Goal: Navigation & Orientation: Find specific page/section

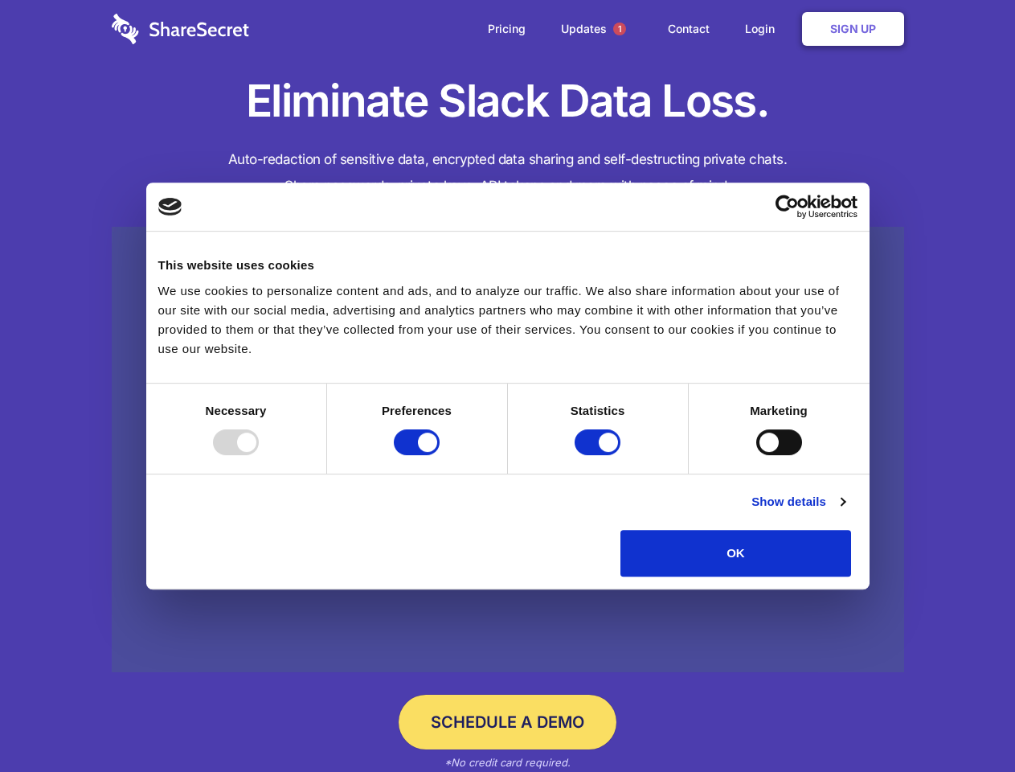
click at [259, 455] on div at bounding box center [236, 442] width 46 height 26
click at [440, 455] on input "Preferences" at bounding box center [417, 442] width 46 height 26
checkbox input "false"
click at [600, 455] on input "Statistics" at bounding box center [598, 442] width 46 height 26
checkbox input "false"
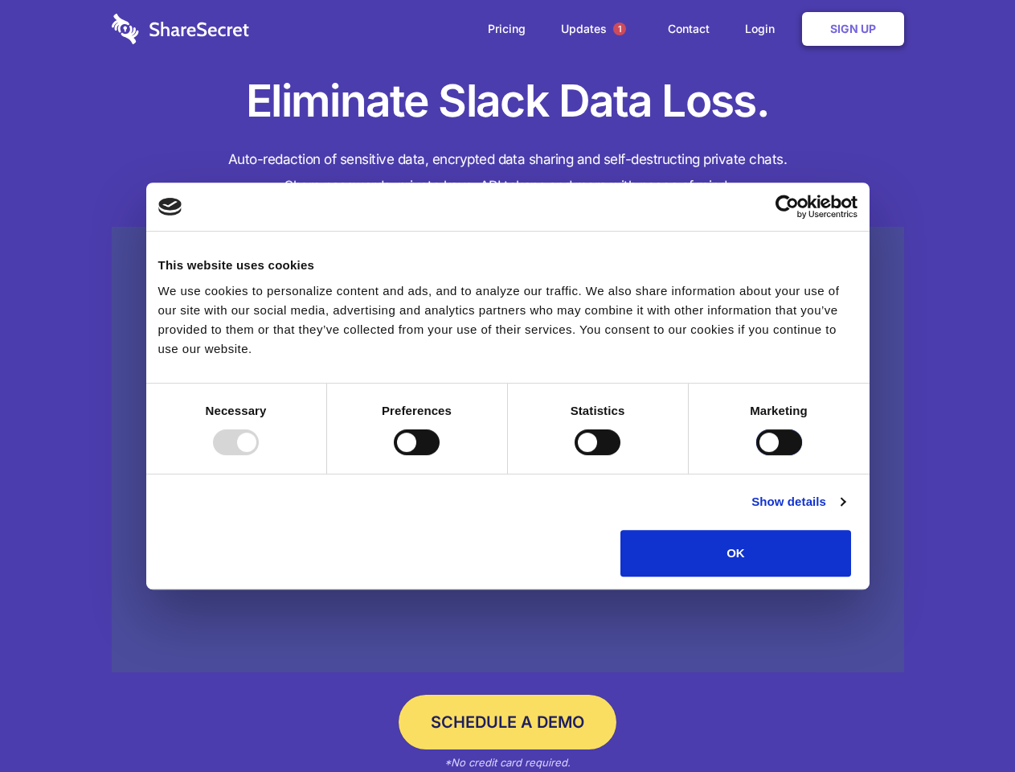
click at [756, 455] on input "Marketing" at bounding box center [779, 442] width 46 height 26
checkbox input "true"
click at [845, 511] on link "Show details" at bounding box center [798, 501] width 93 height 19
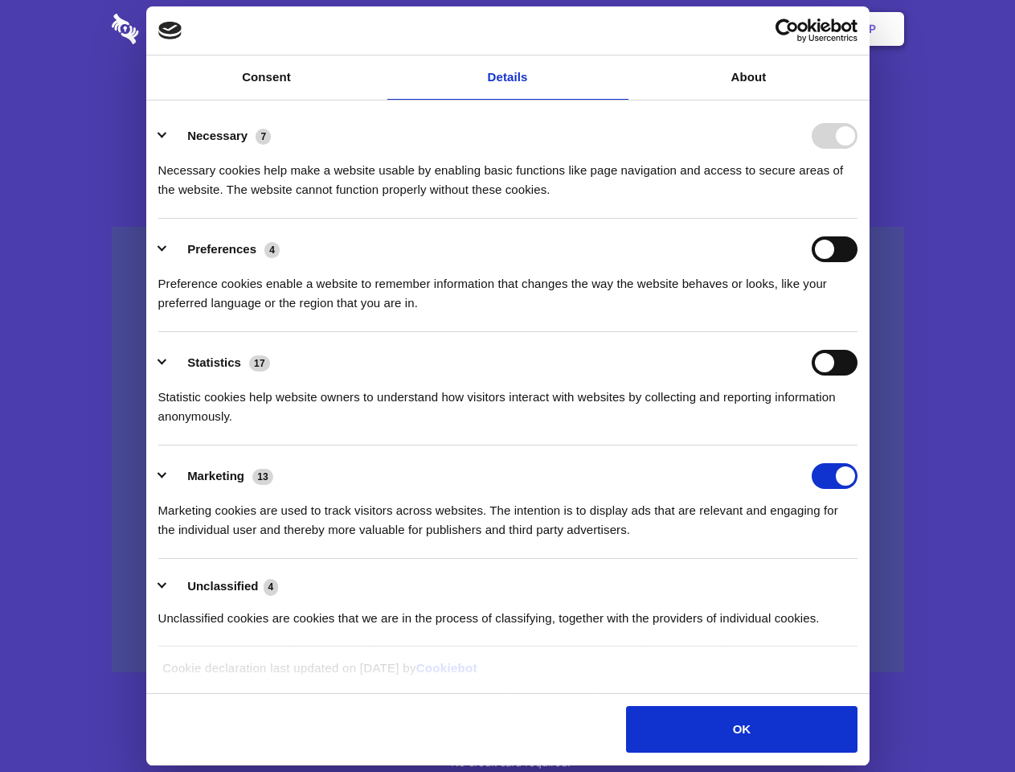
click at [858, 219] on li "Necessary 7 Necessary cookies help make a website usable by enabling basic func…" at bounding box center [507, 161] width 699 height 113
click at [619, 29] on span "1" at bounding box center [619, 29] width 13 height 13
